Goal: Task Accomplishment & Management: Complete application form

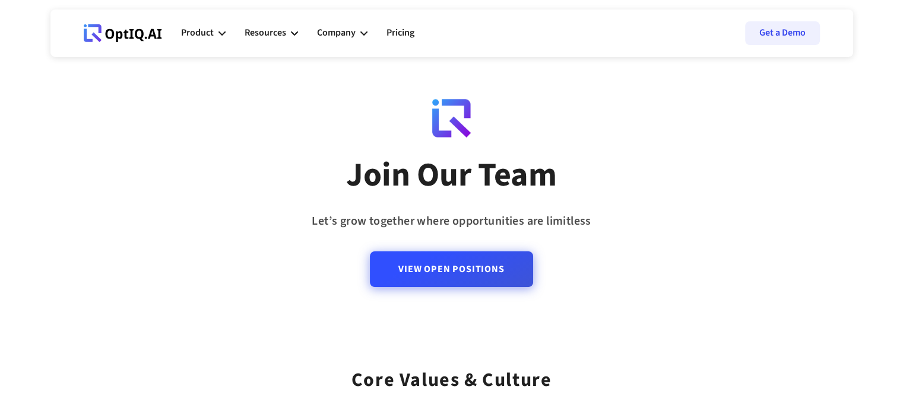
click at [469, 268] on link "View Open Positions" at bounding box center [451, 270] width 163 height 36
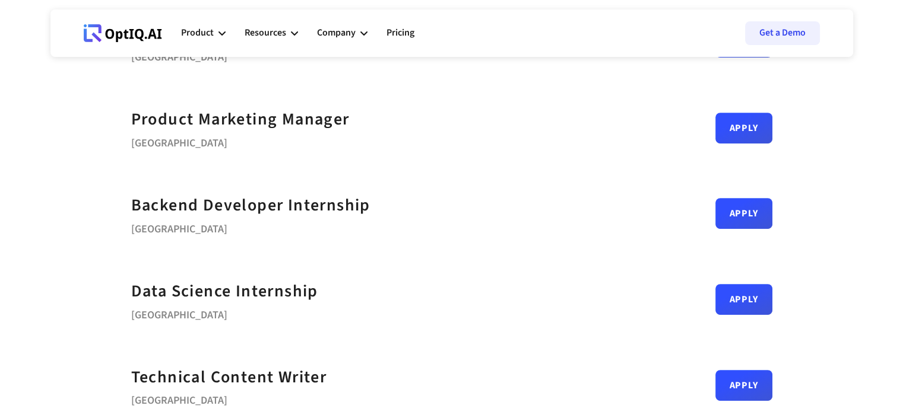
scroll to position [485, 0]
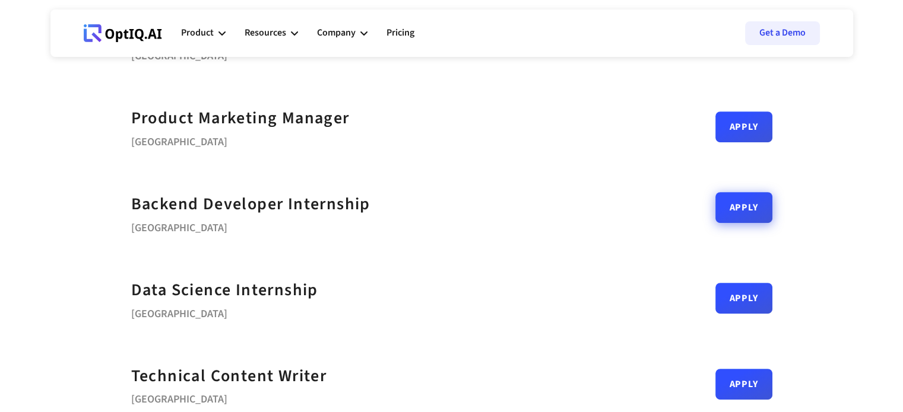
click at [733, 210] on link "Apply" at bounding box center [743, 207] width 57 height 31
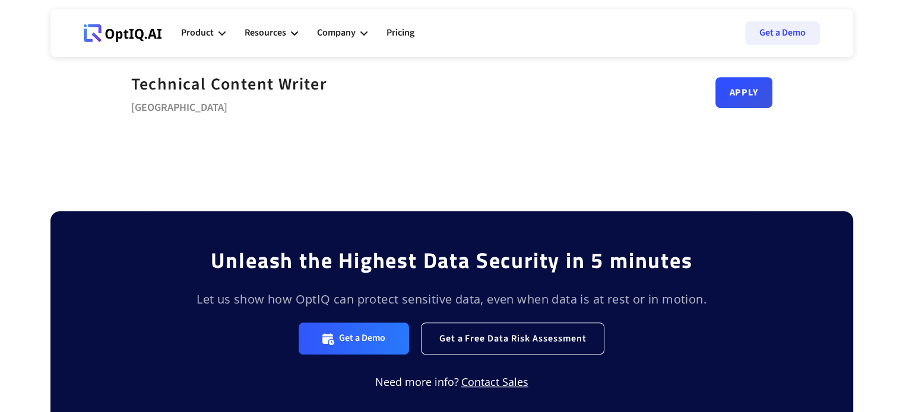
scroll to position [584, 0]
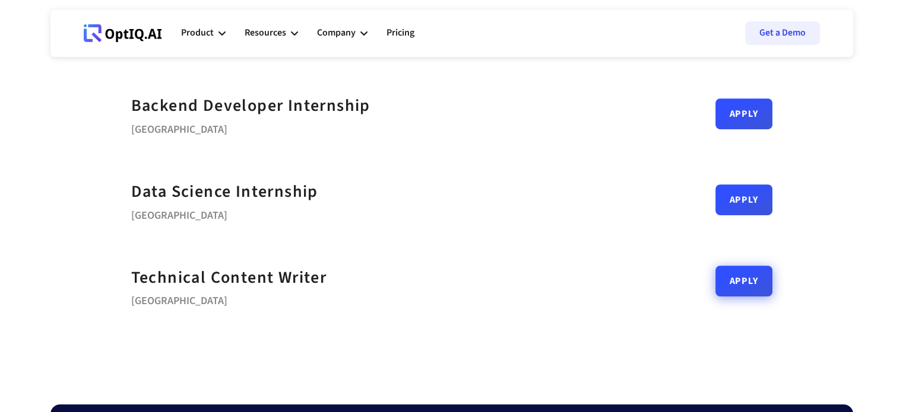
click at [735, 291] on link "Apply" at bounding box center [743, 281] width 57 height 31
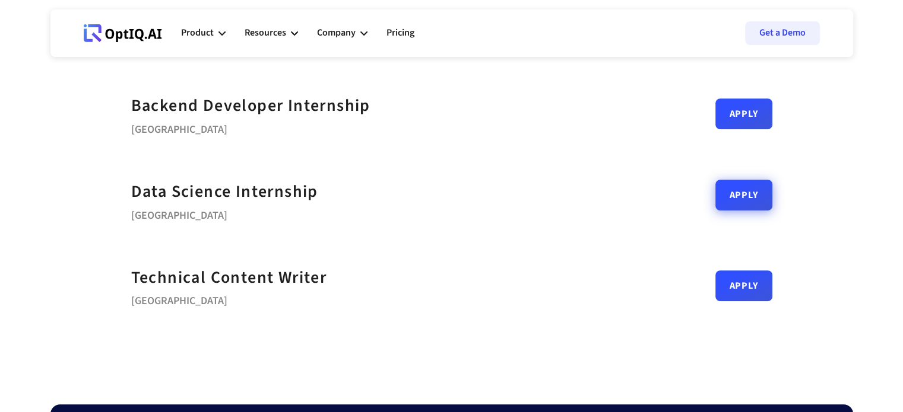
click at [736, 193] on link "Apply" at bounding box center [743, 195] width 57 height 31
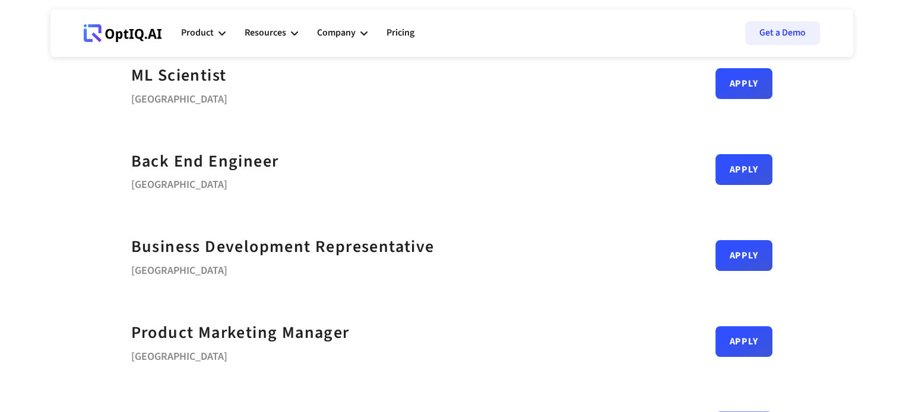
scroll to position [275, 0]
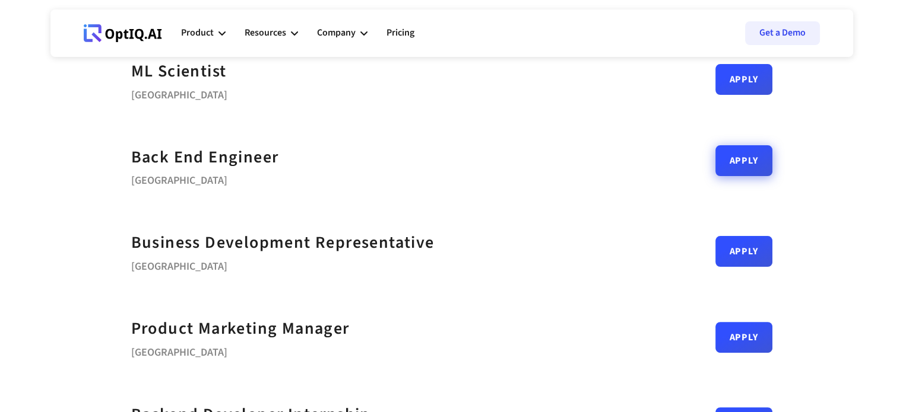
click at [744, 173] on link "Apply" at bounding box center [743, 160] width 57 height 31
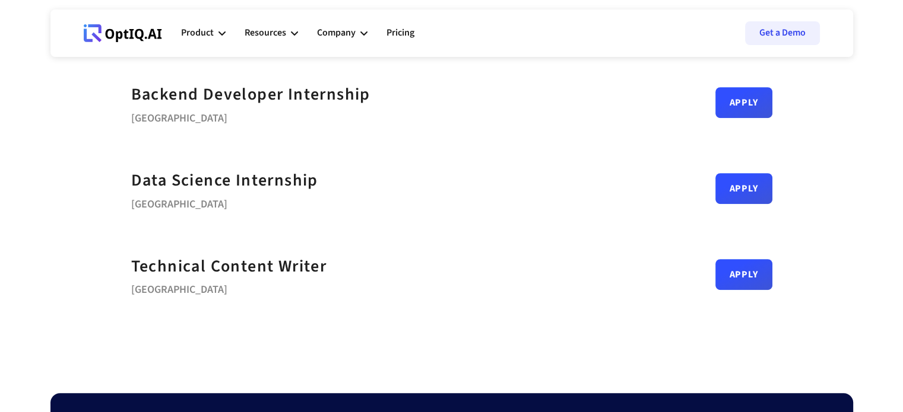
scroll to position [604, 0]
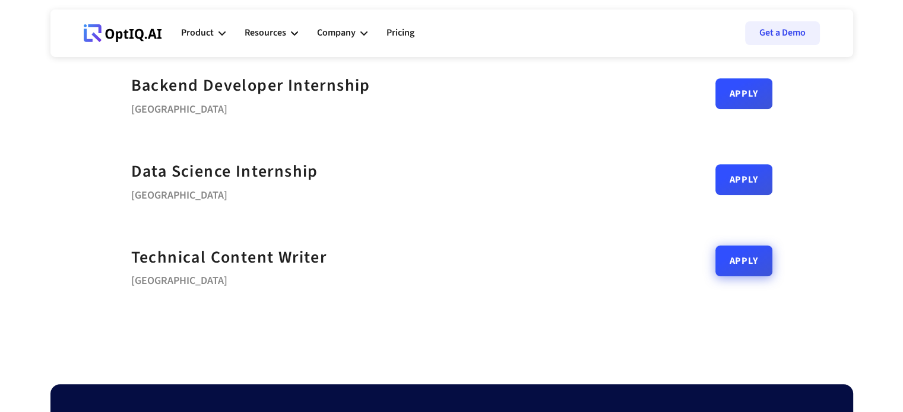
click at [739, 260] on link "Apply" at bounding box center [743, 261] width 57 height 31
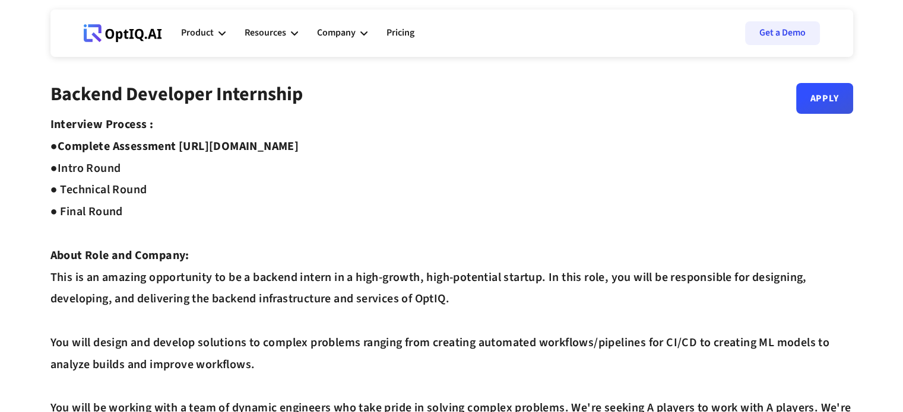
drag, startPoint x: 182, startPoint y: 144, endPoint x: 395, endPoint y: 142, distance: 212.5
copy strong "https://equip.co/assessments/GNUQn/"
click at [830, 103] on link "Apply" at bounding box center [824, 93] width 57 height 31
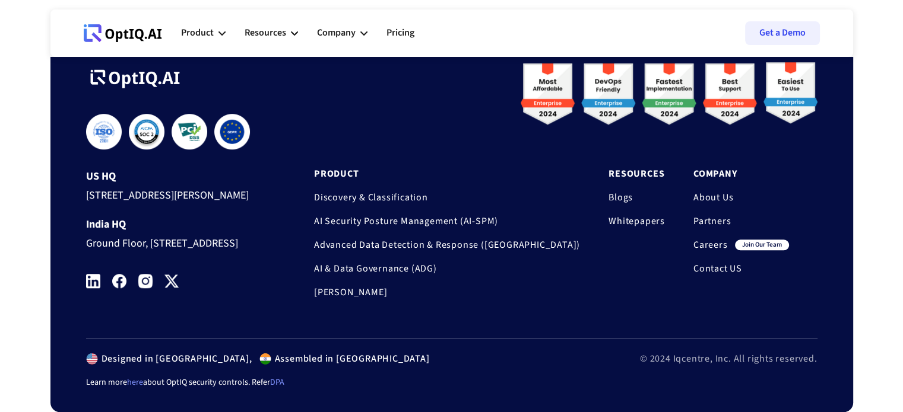
scroll to position [1009, 0]
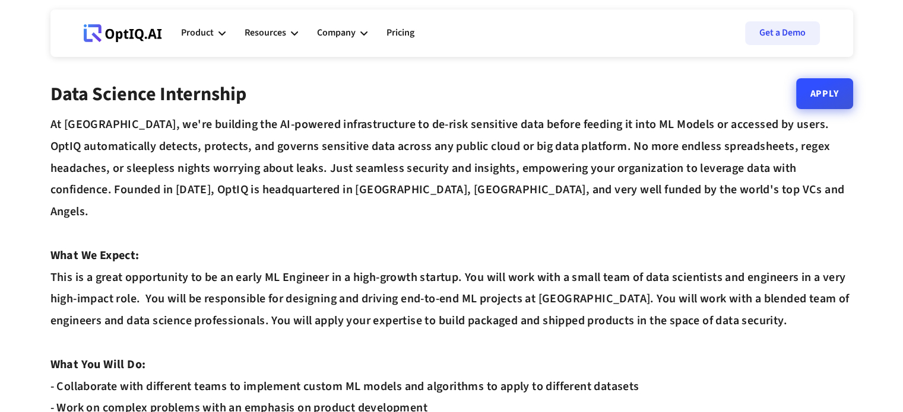
click at [809, 107] on link "Apply" at bounding box center [824, 93] width 57 height 31
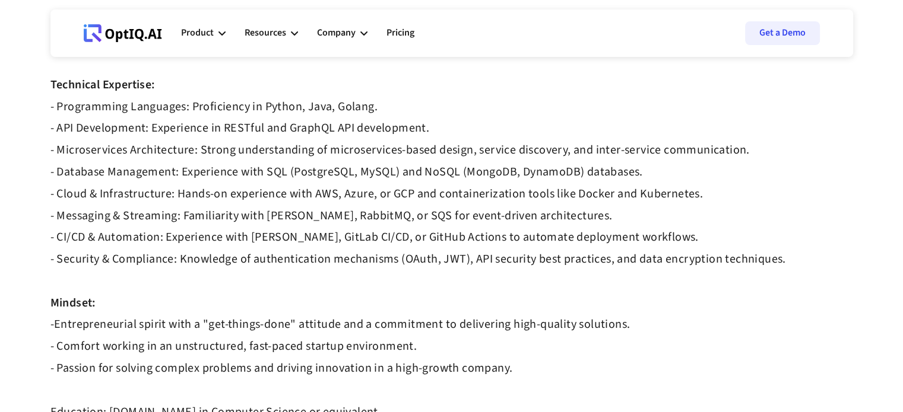
scroll to position [516, 0]
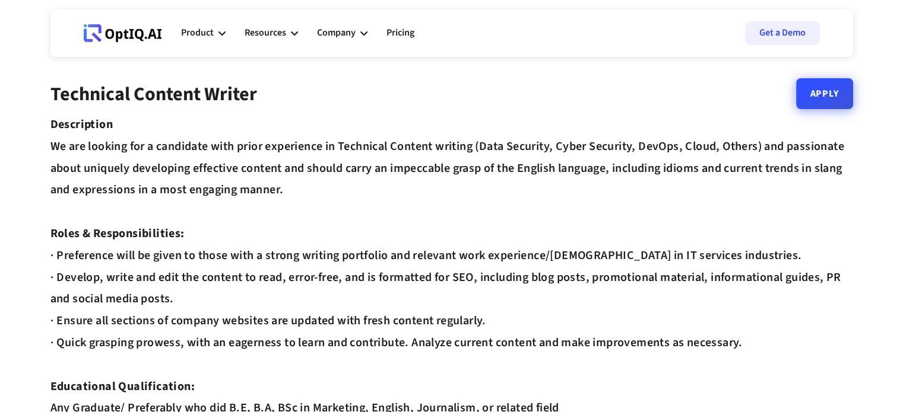
click at [838, 99] on link "Apply" at bounding box center [824, 93] width 57 height 31
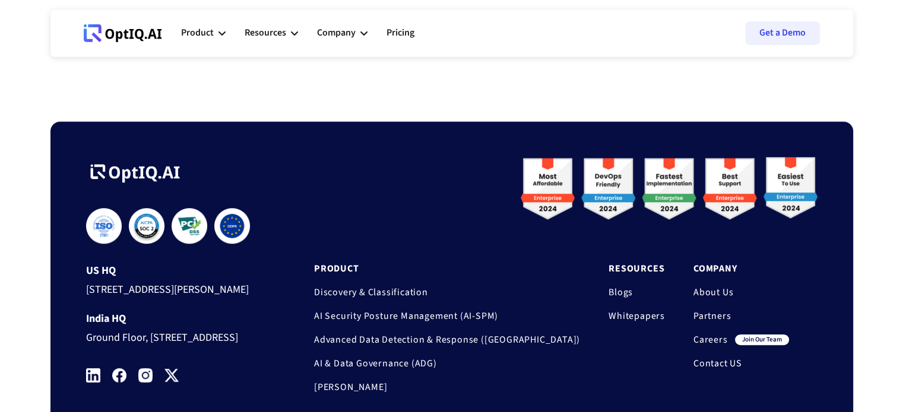
scroll to position [843, 0]
